Goal: Use online tool/utility: Utilize a website feature to perform a specific function

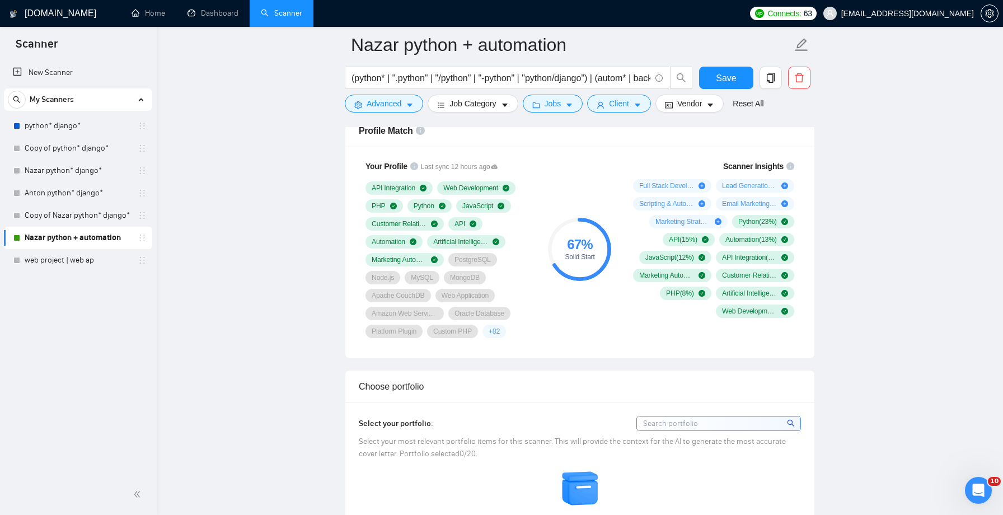
click at [575, 179] on div "67 % Solid Start" at bounding box center [580, 249] width 75 height 192
click at [571, 178] on div "67 % Solid Start" at bounding box center [580, 249] width 75 height 192
